Goal: Transaction & Acquisition: Subscribe to service/newsletter

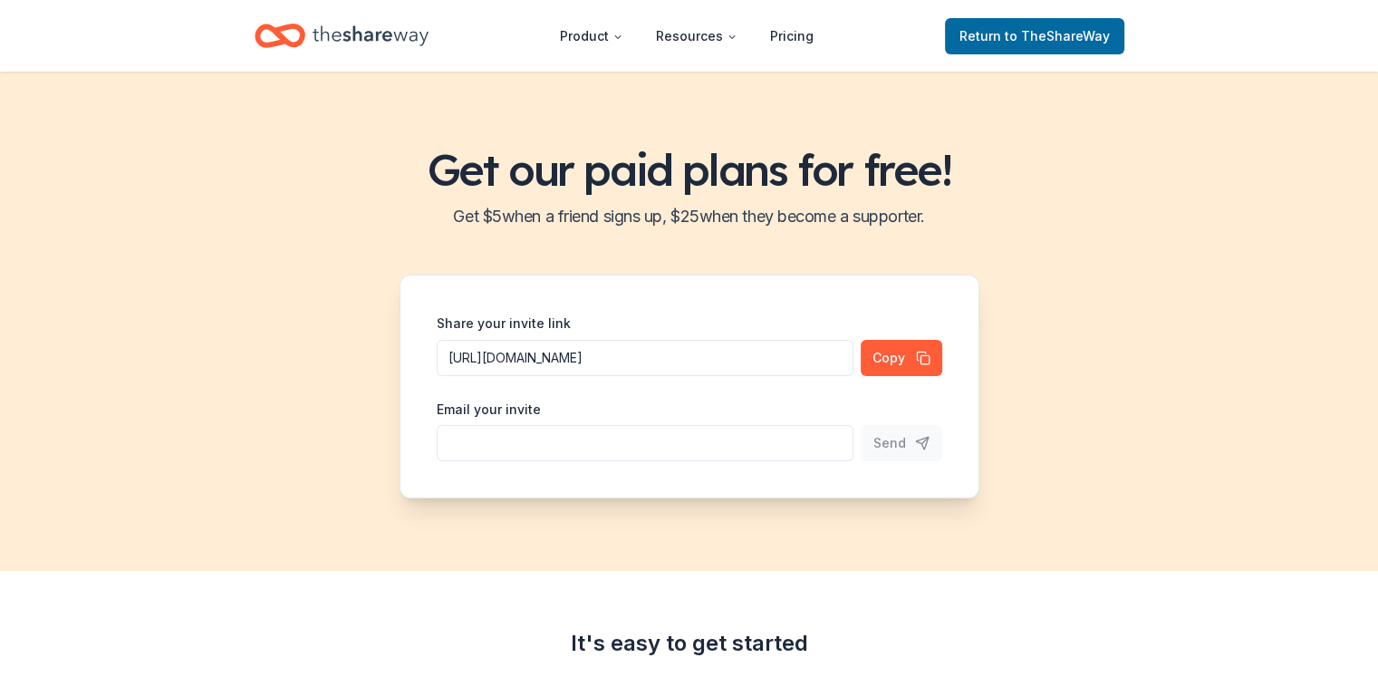
click at [1038, 62] on header "Product Resources Pricing Return to TheShareWay" at bounding box center [689, 36] width 1378 height 72
click at [1024, 50] on link "Return to TheShareWay" at bounding box center [1034, 36] width 179 height 36
click at [1015, 43] on span "Return to TheShareWay" at bounding box center [1034, 36] width 150 height 22
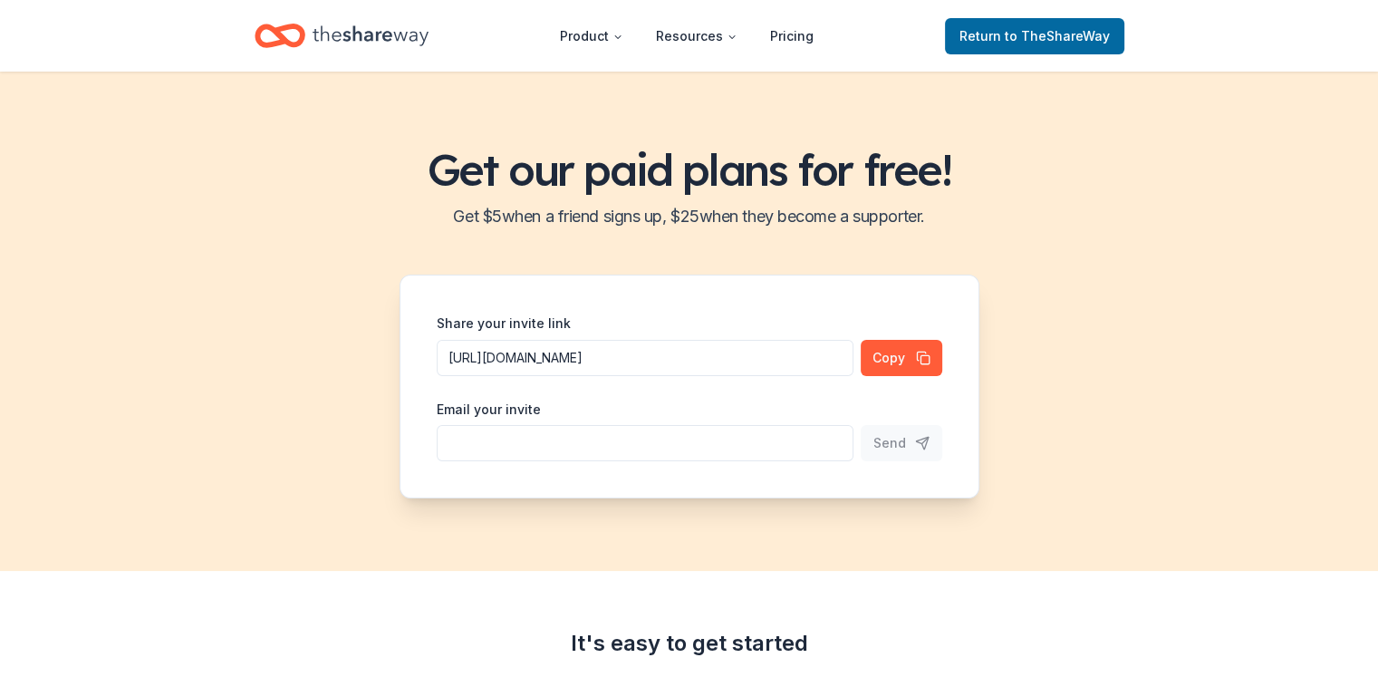
click at [326, 45] on icon "Home" at bounding box center [370, 35] width 116 height 37
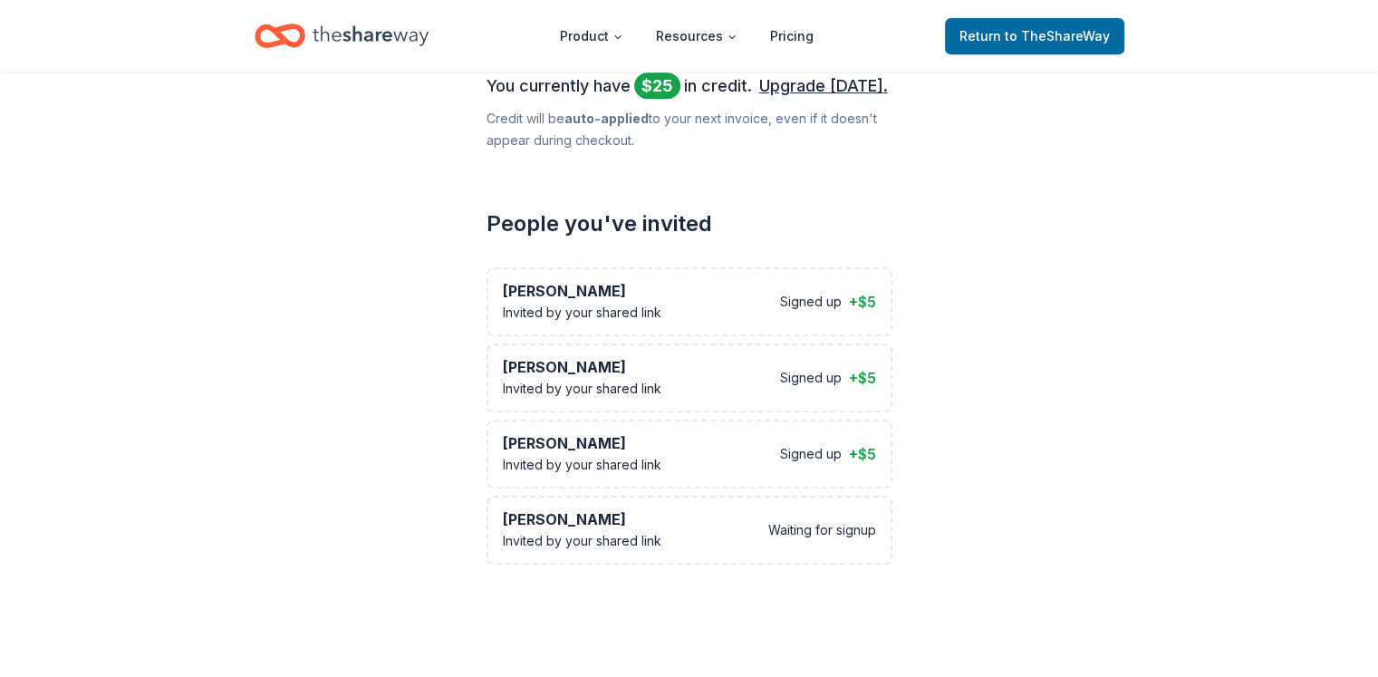
scroll to position [791, 0]
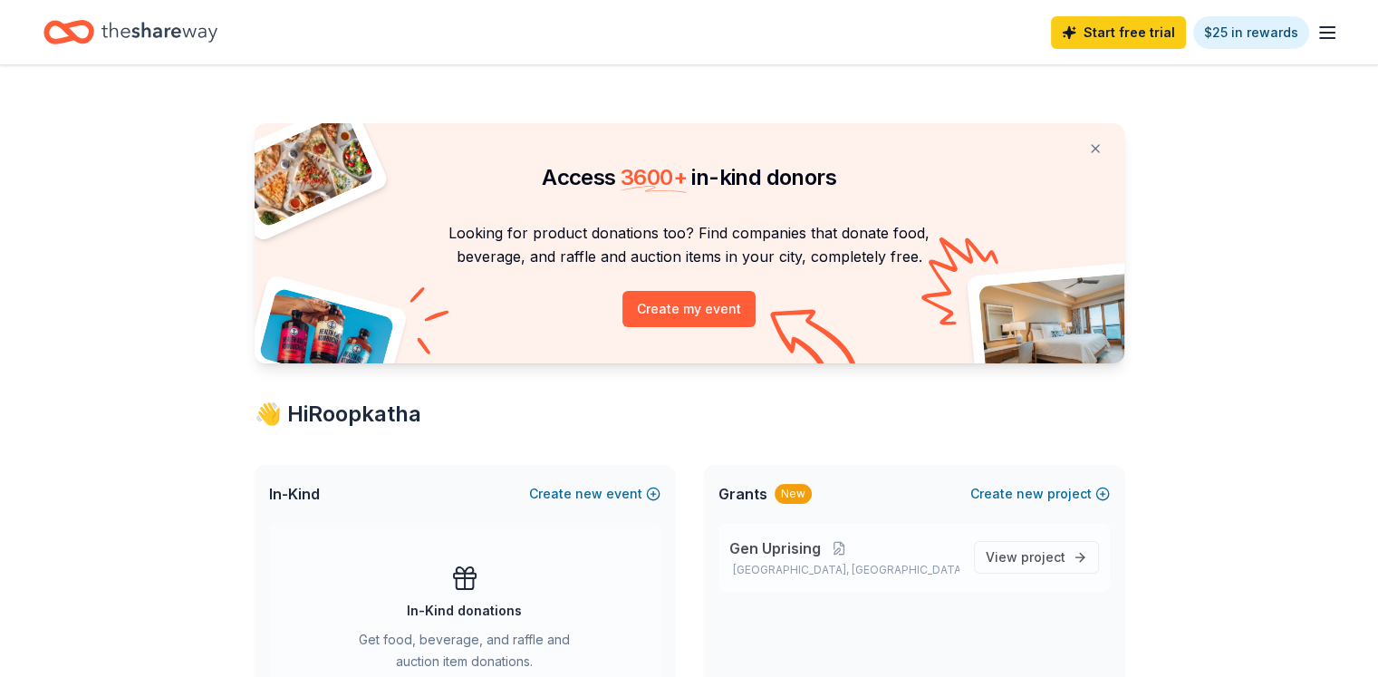
click at [860, 550] on p "Gen Uprising" at bounding box center [844, 548] width 230 height 22
click at [1023, 562] on span "project" at bounding box center [1043, 556] width 44 height 15
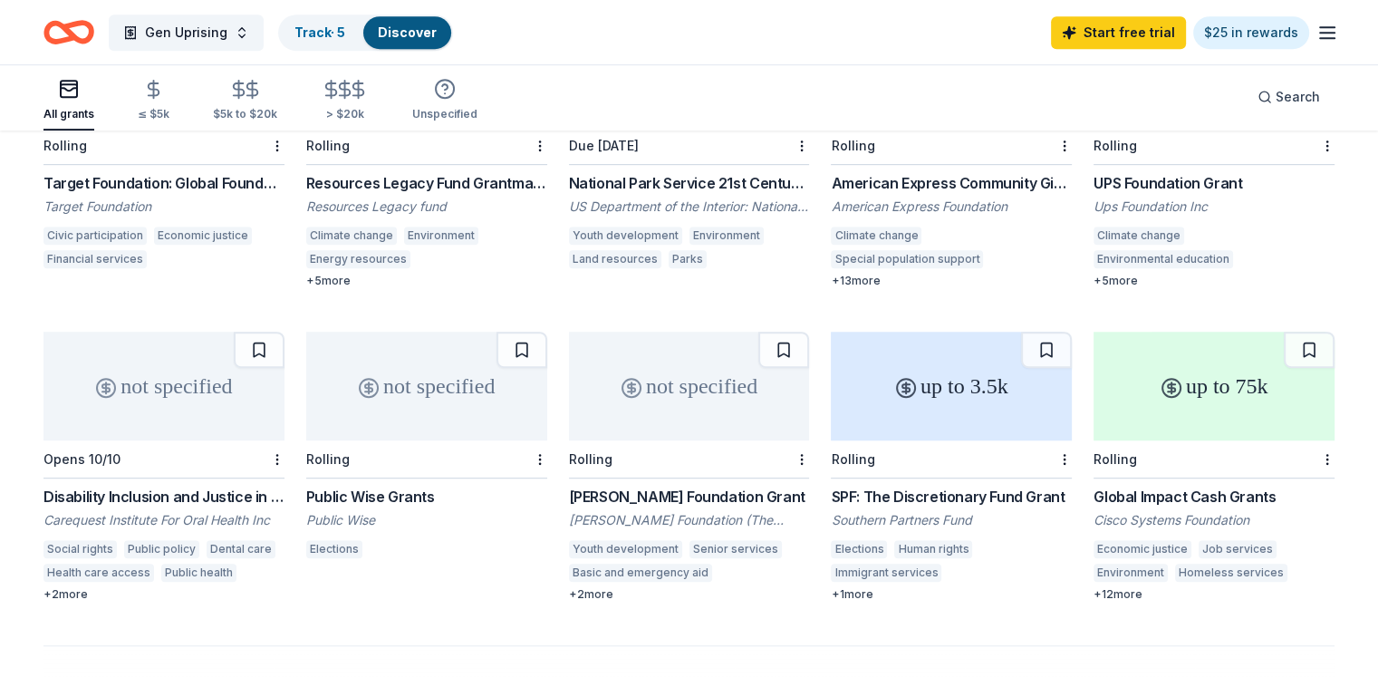
scroll to position [946, 0]
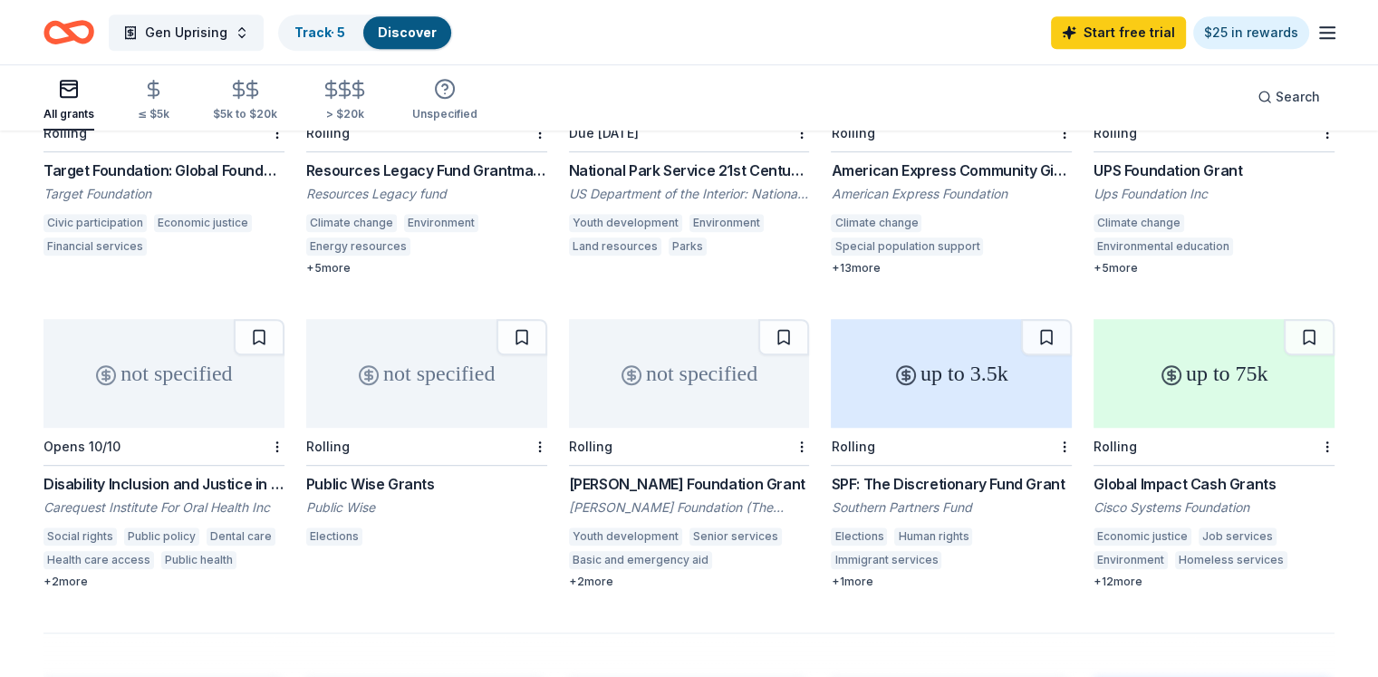
click at [163, 108] on div "All grants ≤ $5k $5k to $20k > $20k Unspecified" at bounding box center [260, 101] width 434 height 60
click at [169, 116] on div "≤ $5k" at bounding box center [154, 114] width 32 height 14
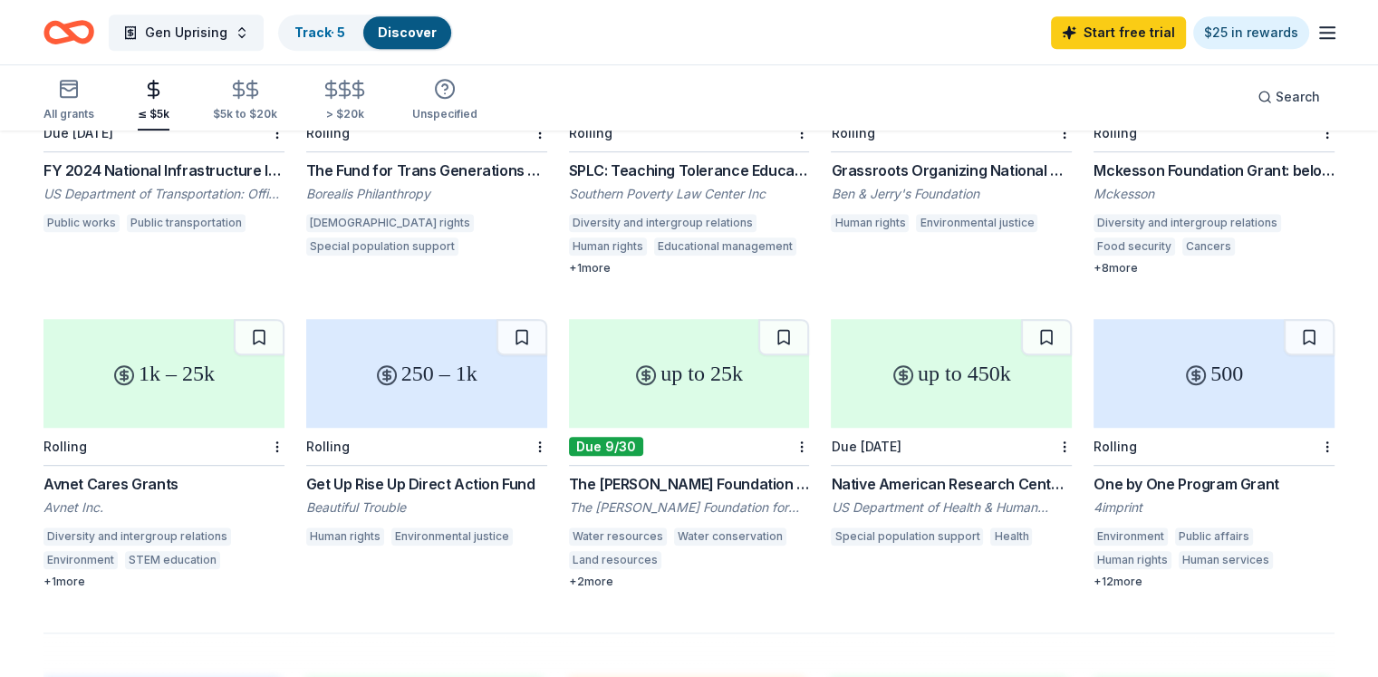
scroll to position [1538, 0]
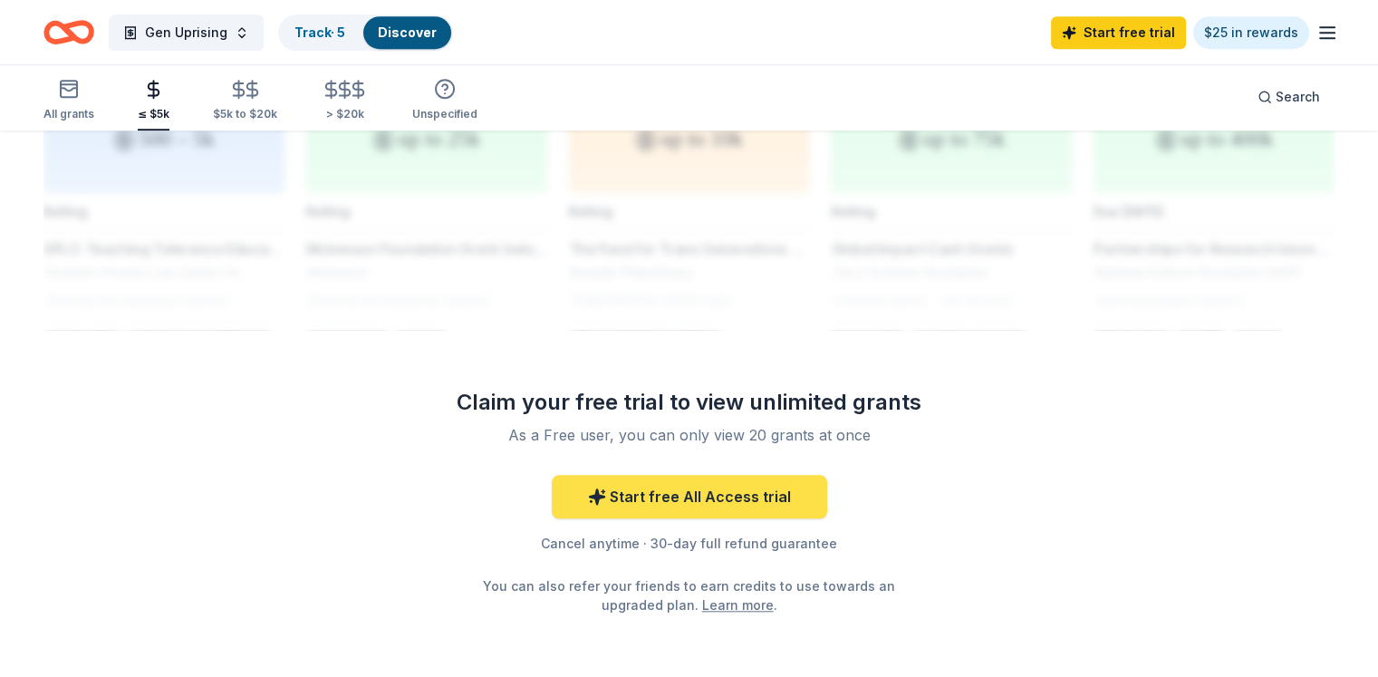
click at [737, 491] on link "Start free All Access trial" at bounding box center [689, 496] width 275 height 43
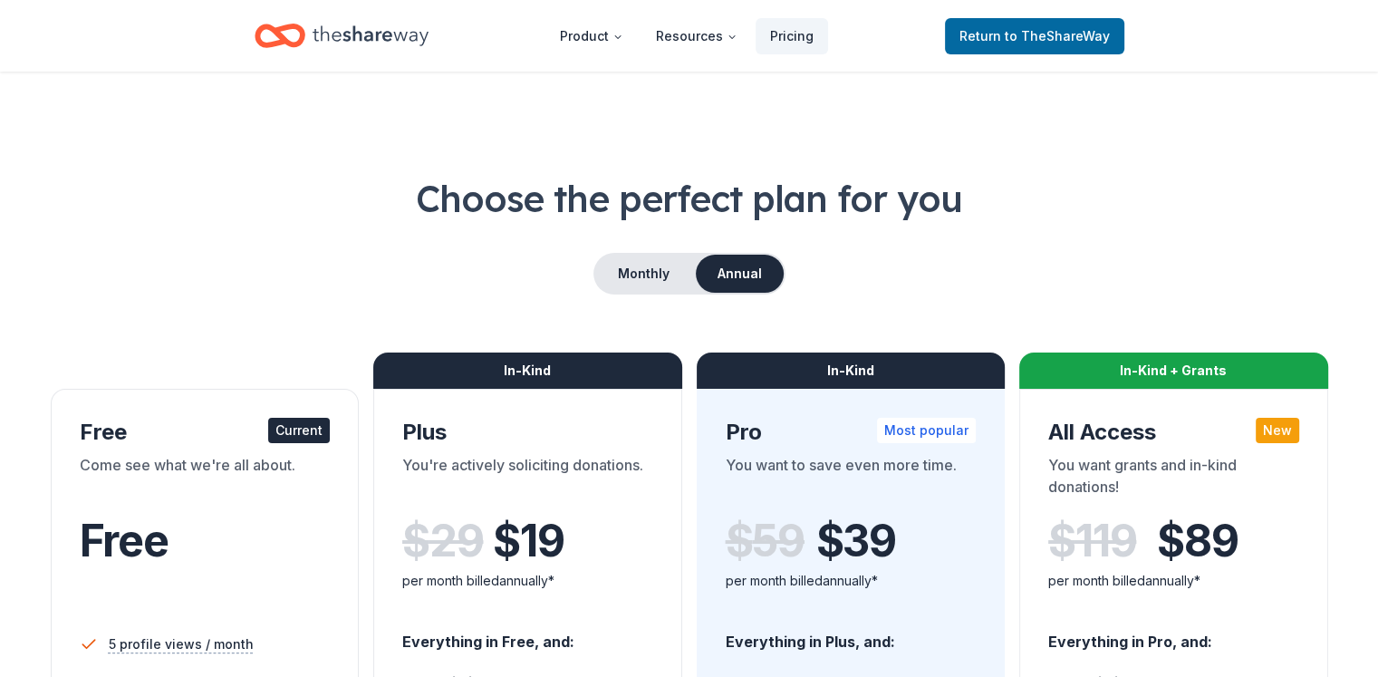
scroll to position [591, 0]
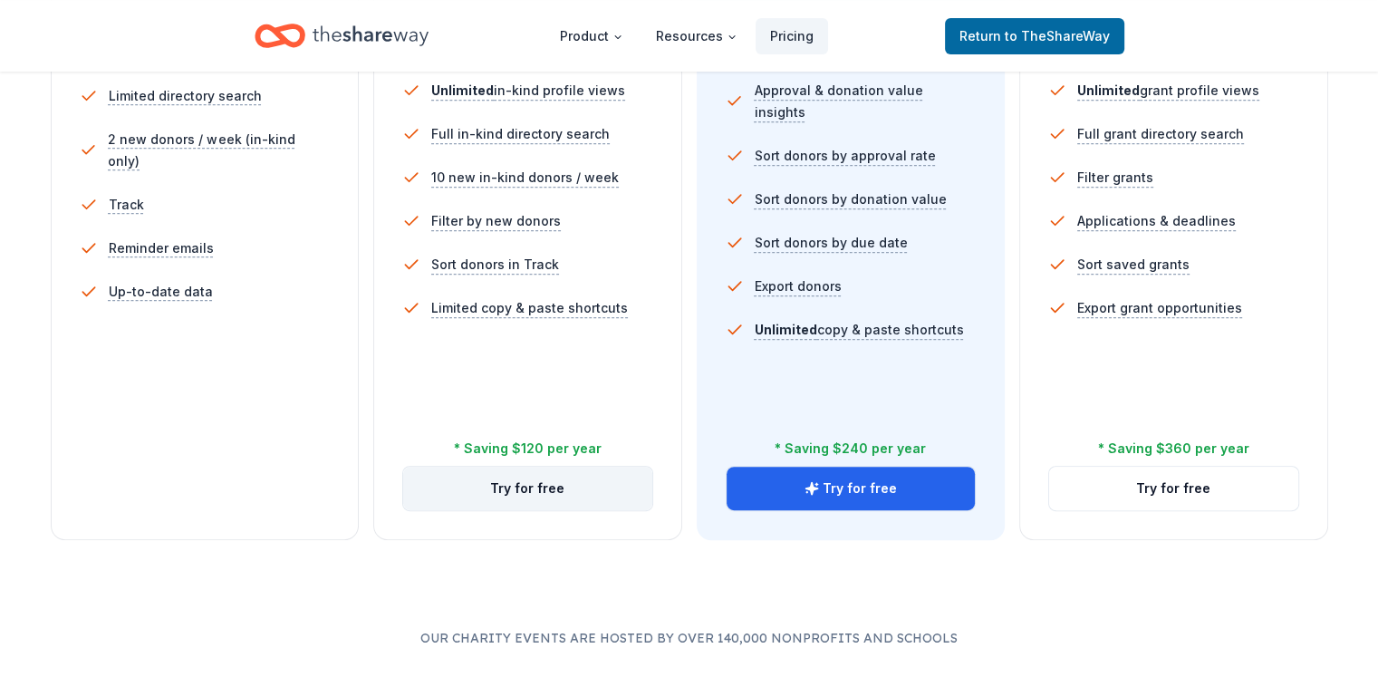
click at [567, 466] on button "Try for free" at bounding box center [527, 487] width 249 height 43
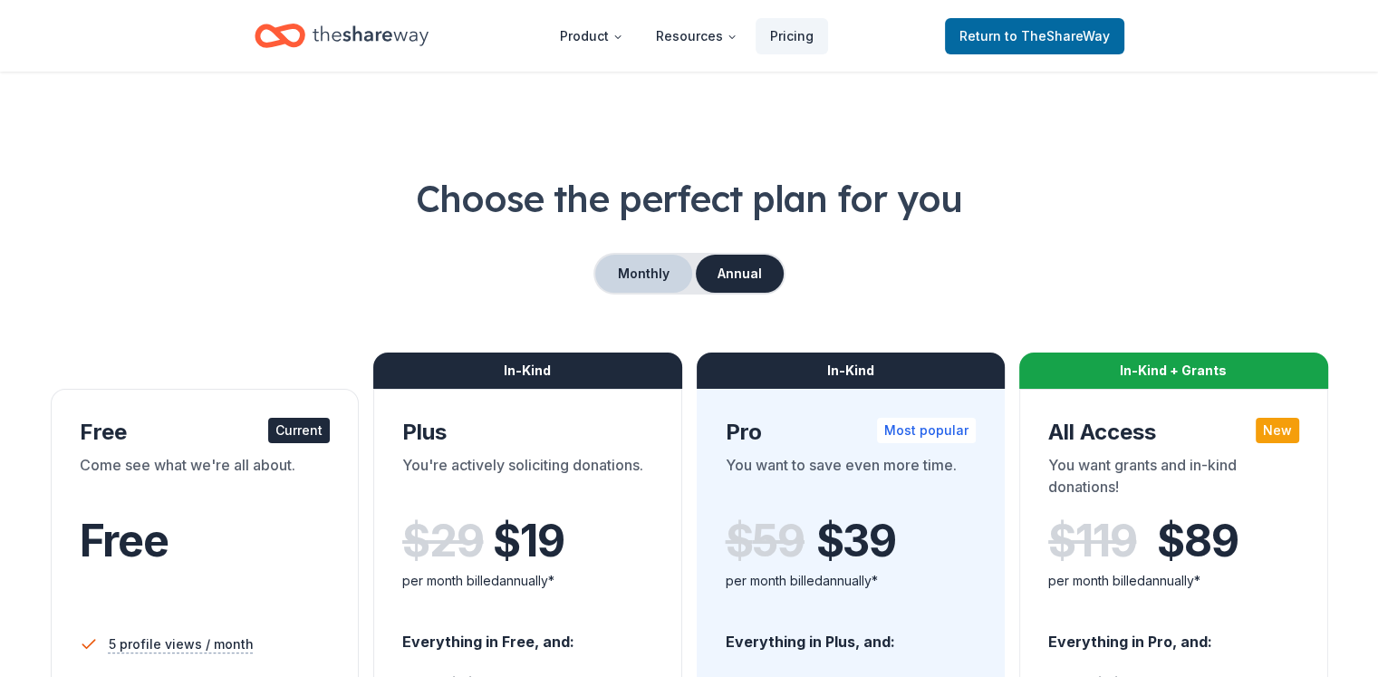
click at [656, 280] on button "Monthly" at bounding box center [643, 274] width 97 height 38
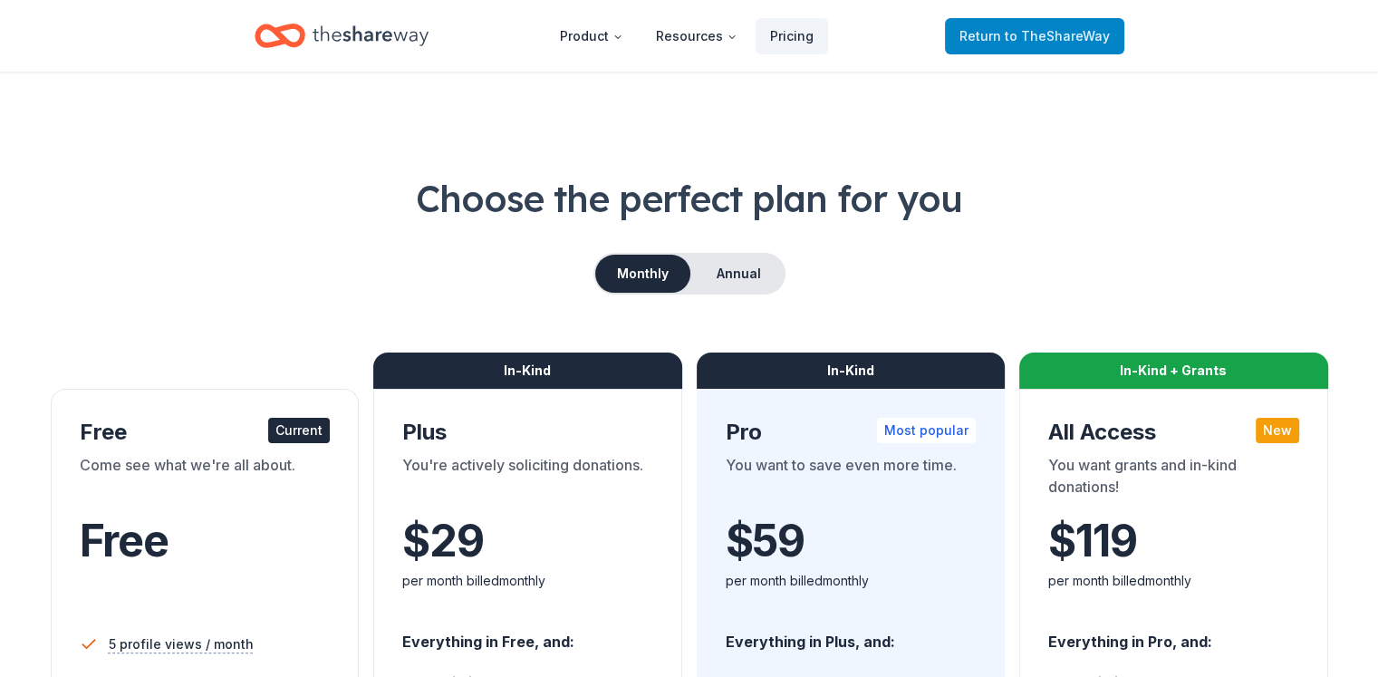
click at [981, 18] on link "Return to TheShareWay" at bounding box center [1034, 36] width 179 height 36
click at [968, 25] on span "Return to TheShareWay" at bounding box center [1034, 36] width 150 height 22
